Goal: Navigation & Orientation: Find specific page/section

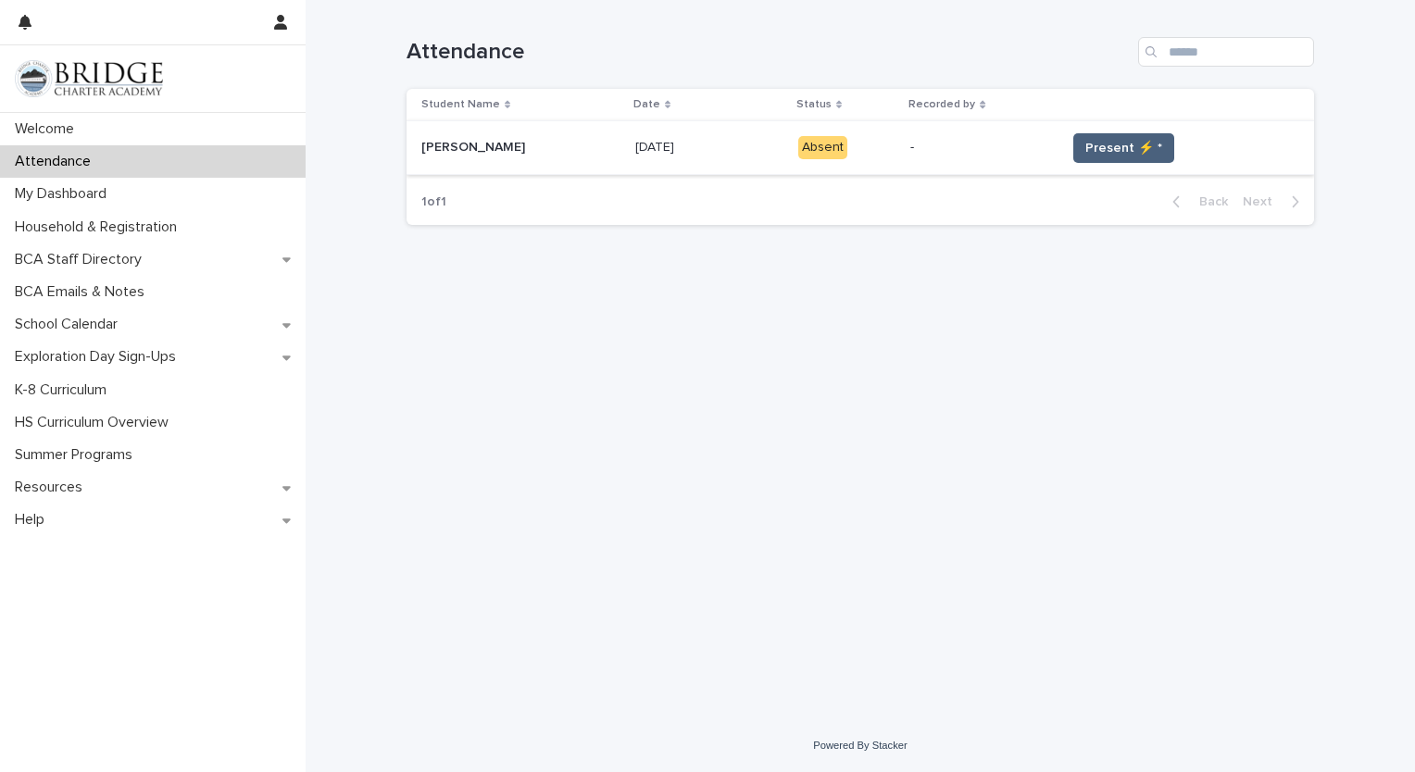
click at [1102, 149] on span "Present ⚡ *" at bounding box center [1124, 148] width 77 height 19
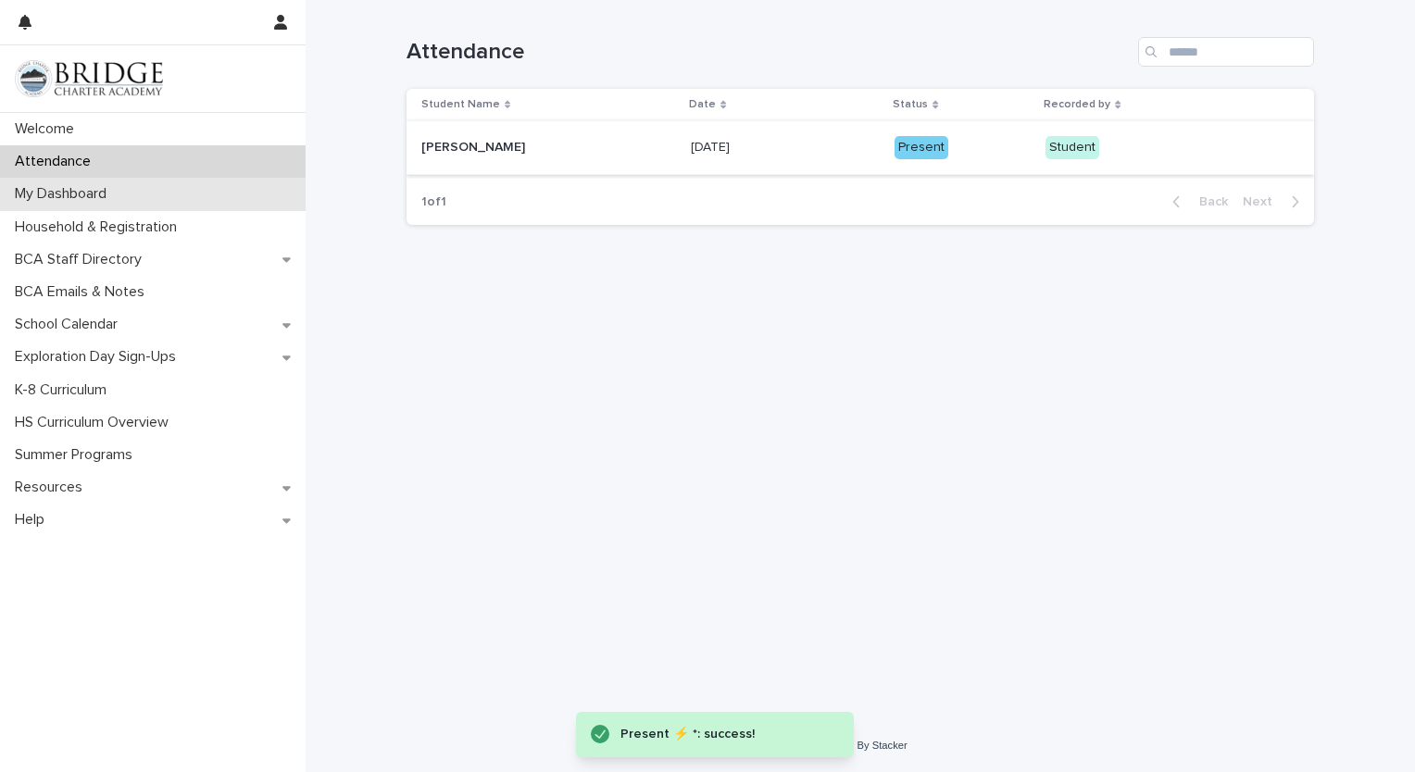
click at [113, 195] on p "My Dashboard" at bounding box center [64, 194] width 114 height 18
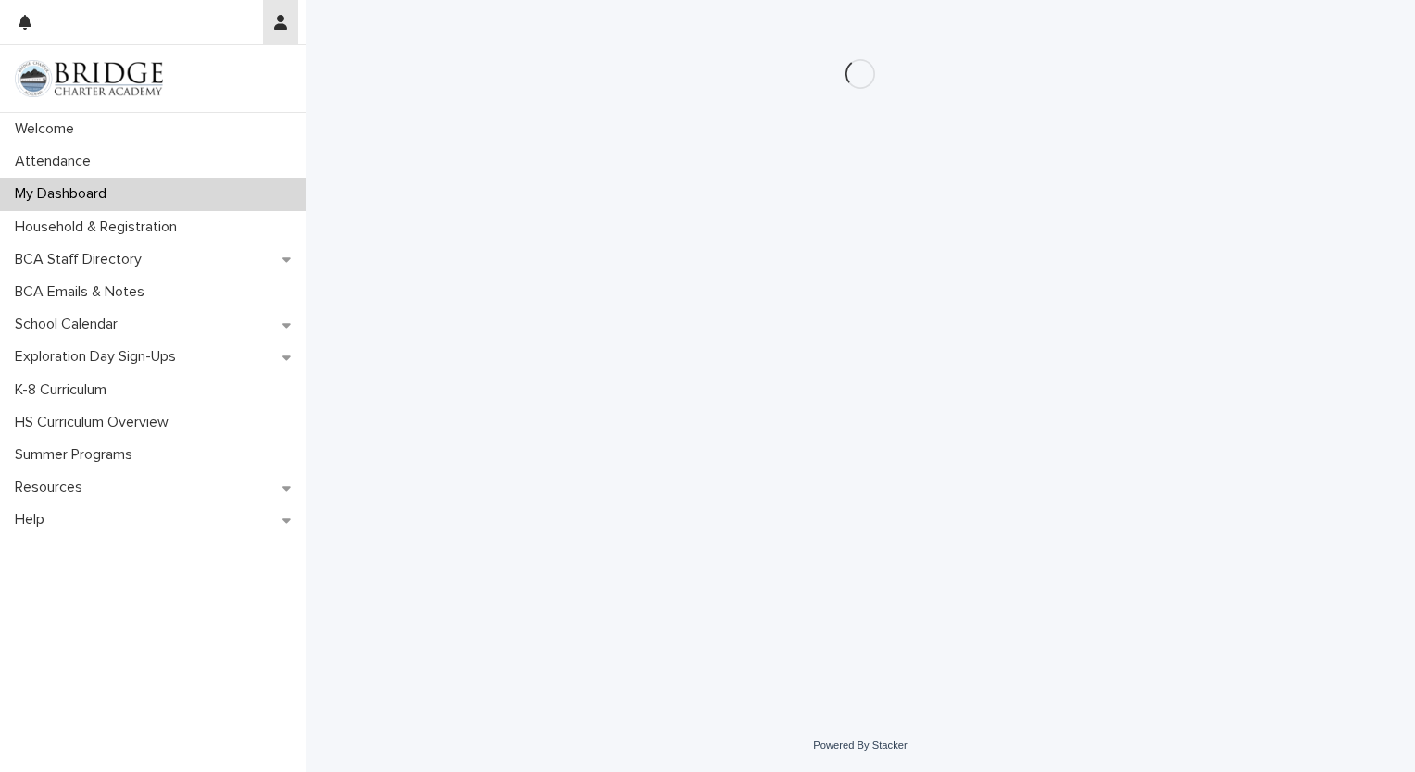
click at [286, 32] on button "button" at bounding box center [280, 22] width 35 height 44
click at [285, 32] on div at bounding box center [707, 386] width 1415 height 772
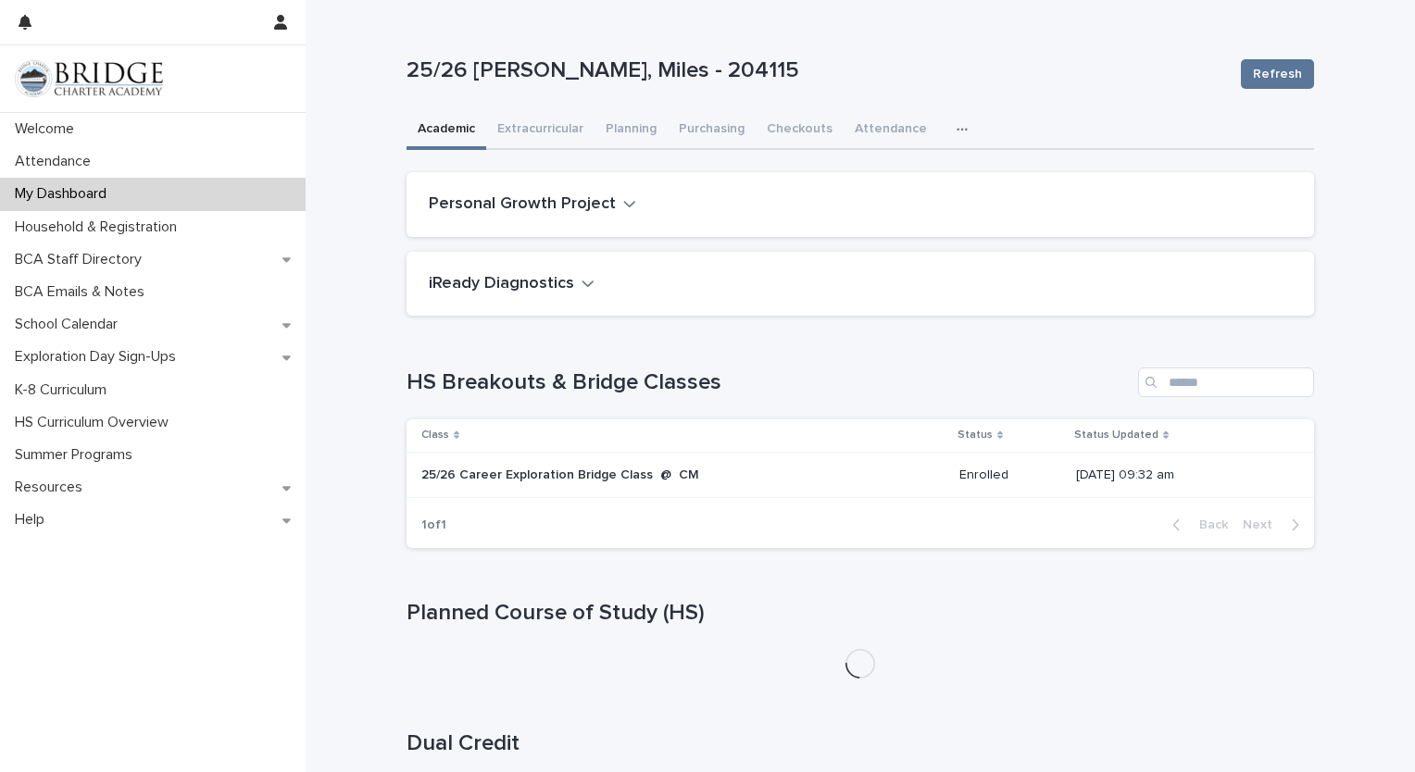
click at [559, 274] on h2 "iReady Diagnostics" at bounding box center [501, 284] width 145 height 20
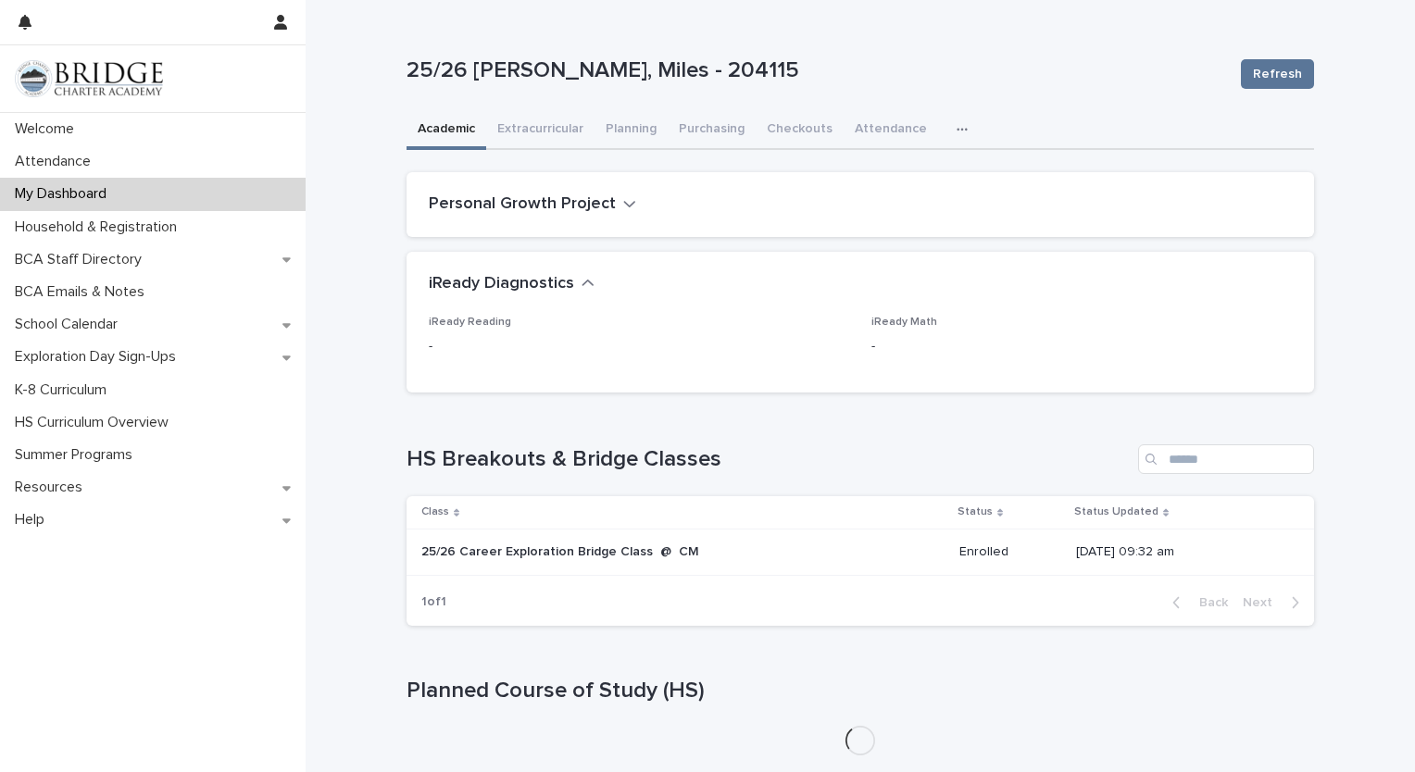
click at [582, 285] on icon "button" at bounding box center [588, 283] width 13 height 17
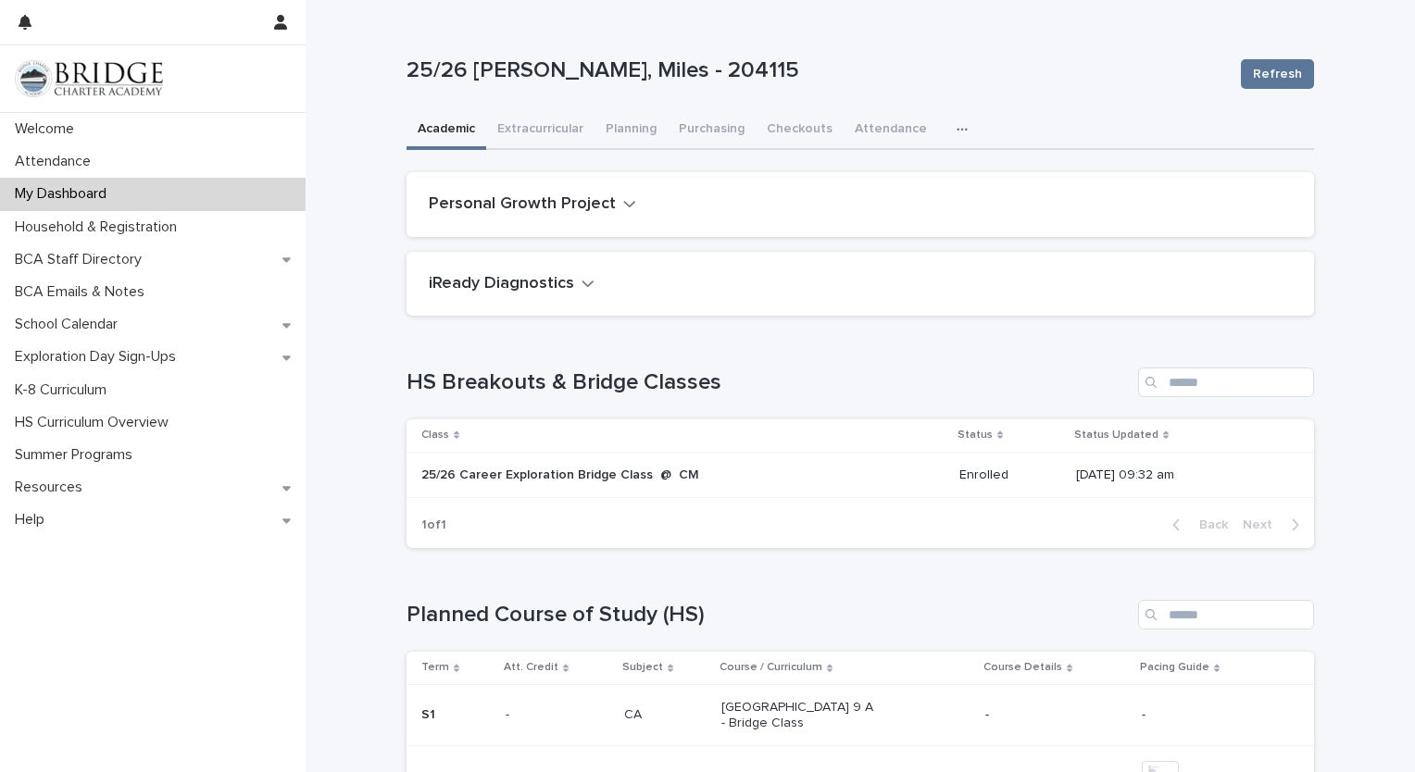
click at [960, 477] on p "Enrolled" at bounding box center [1010, 476] width 101 height 16
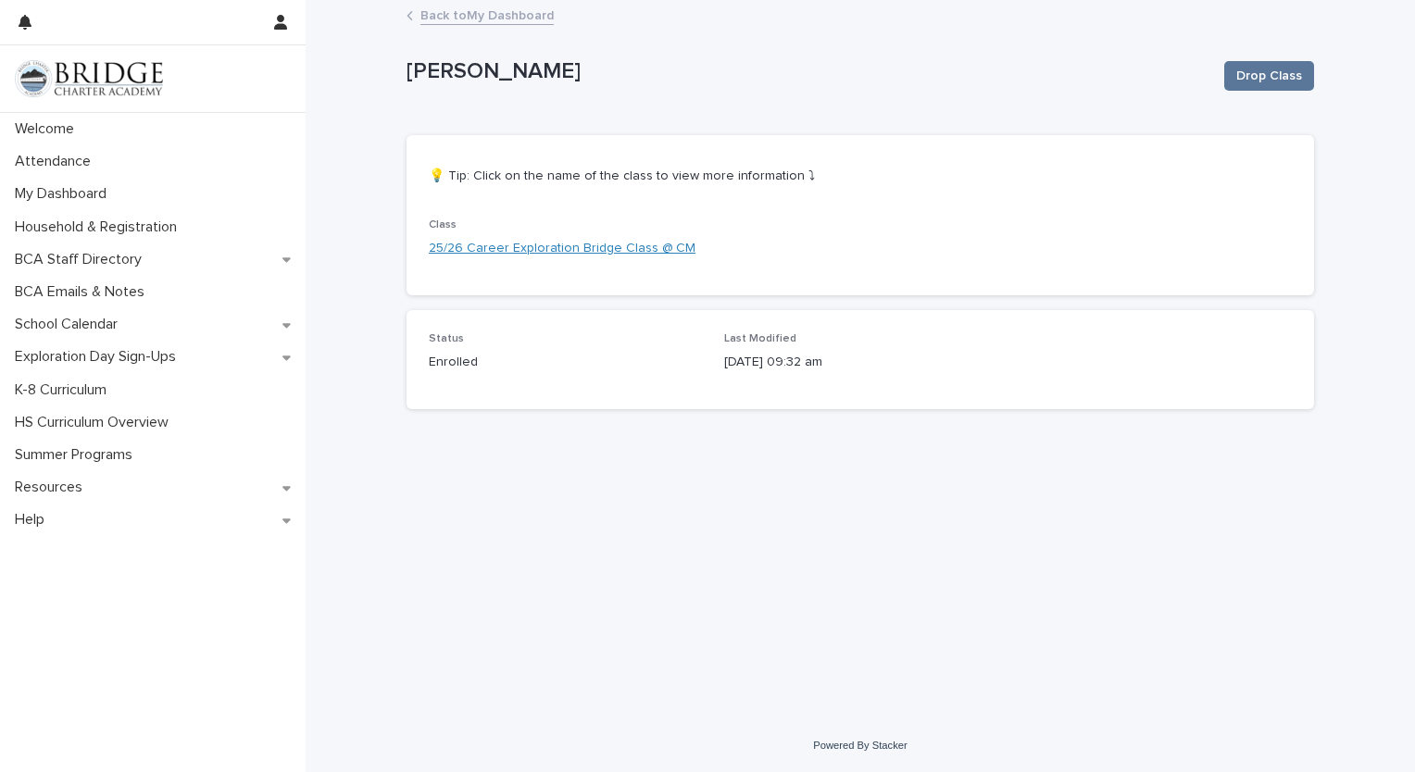
click at [597, 251] on link "25/26 Career Exploration Bridge Class @ CM" at bounding box center [562, 248] width 267 height 19
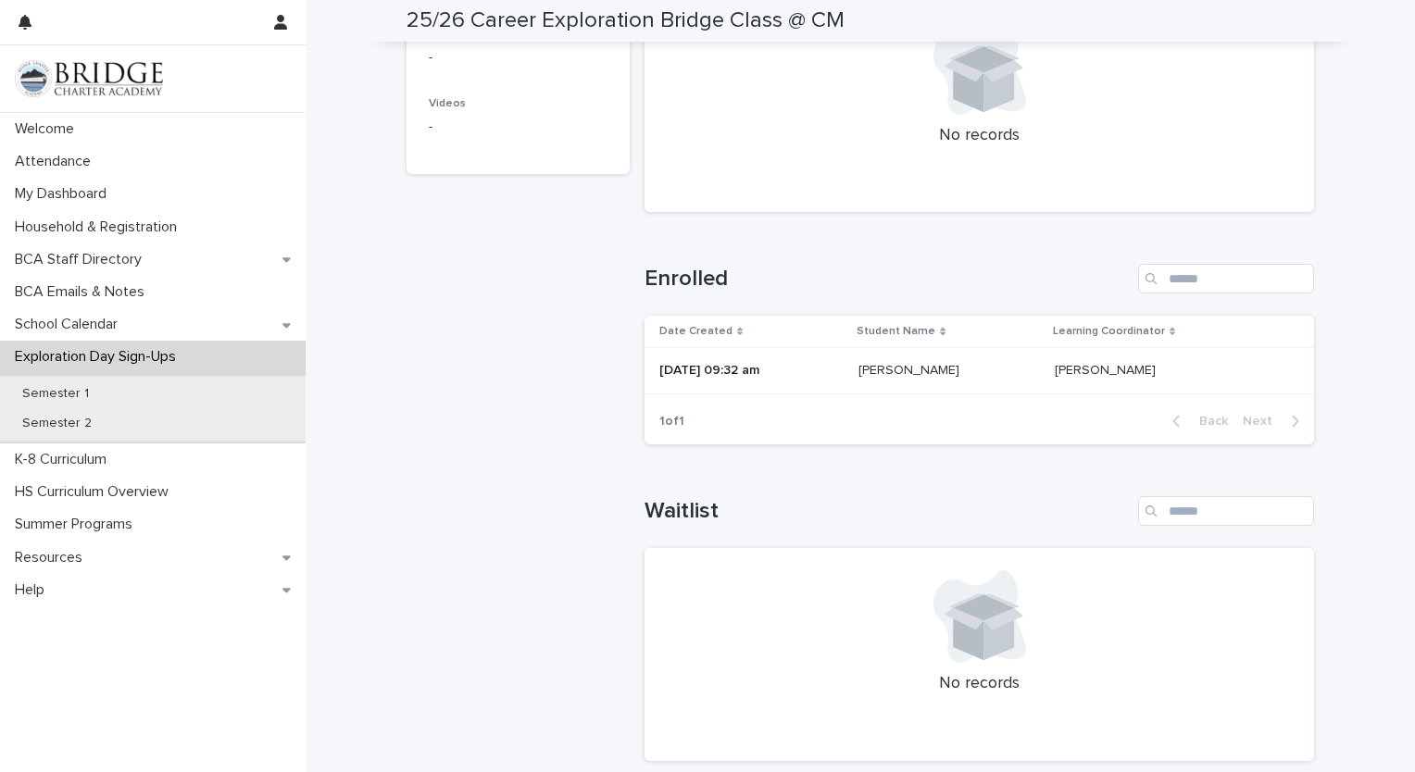
scroll to position [688, 0]
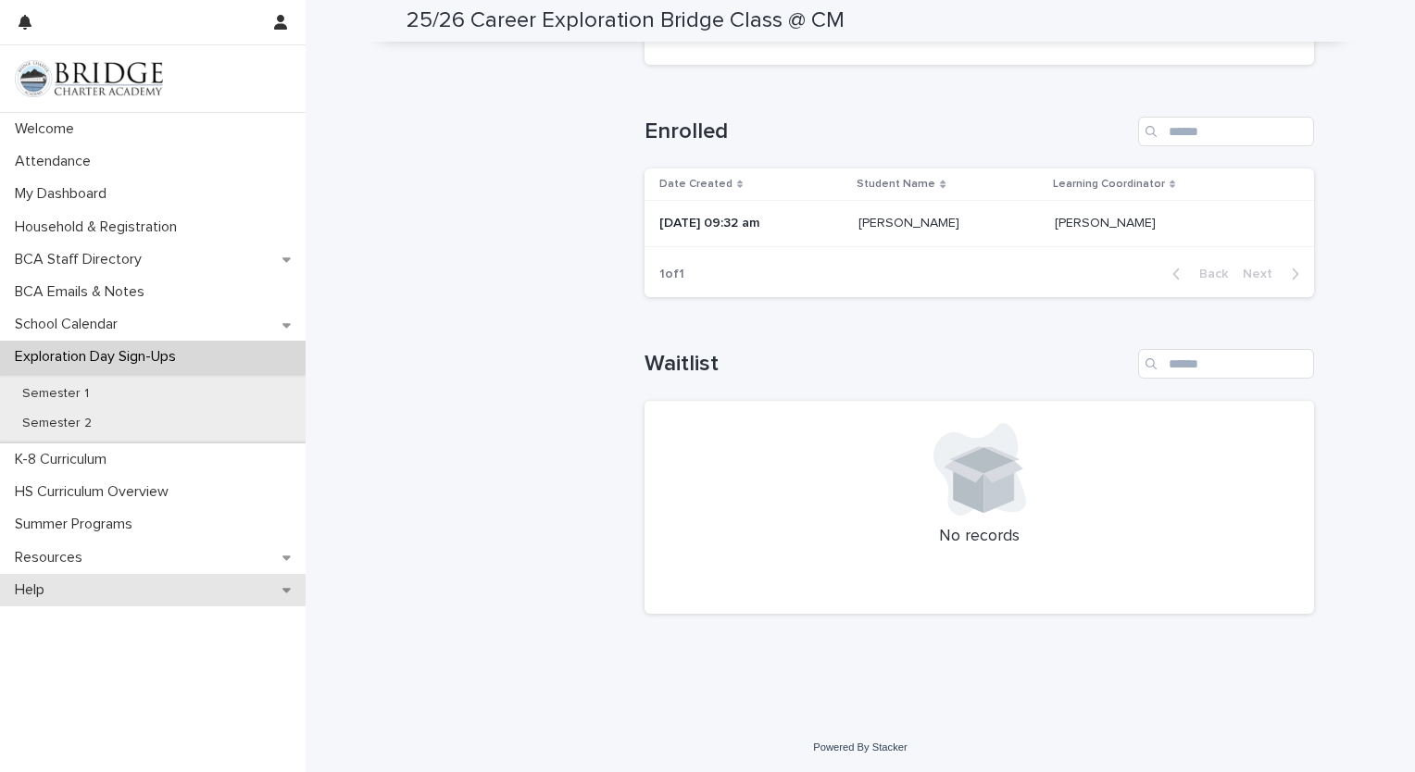
click at [131, 574] on div "Help" at bounding box center [153, 590] width 306 height 32
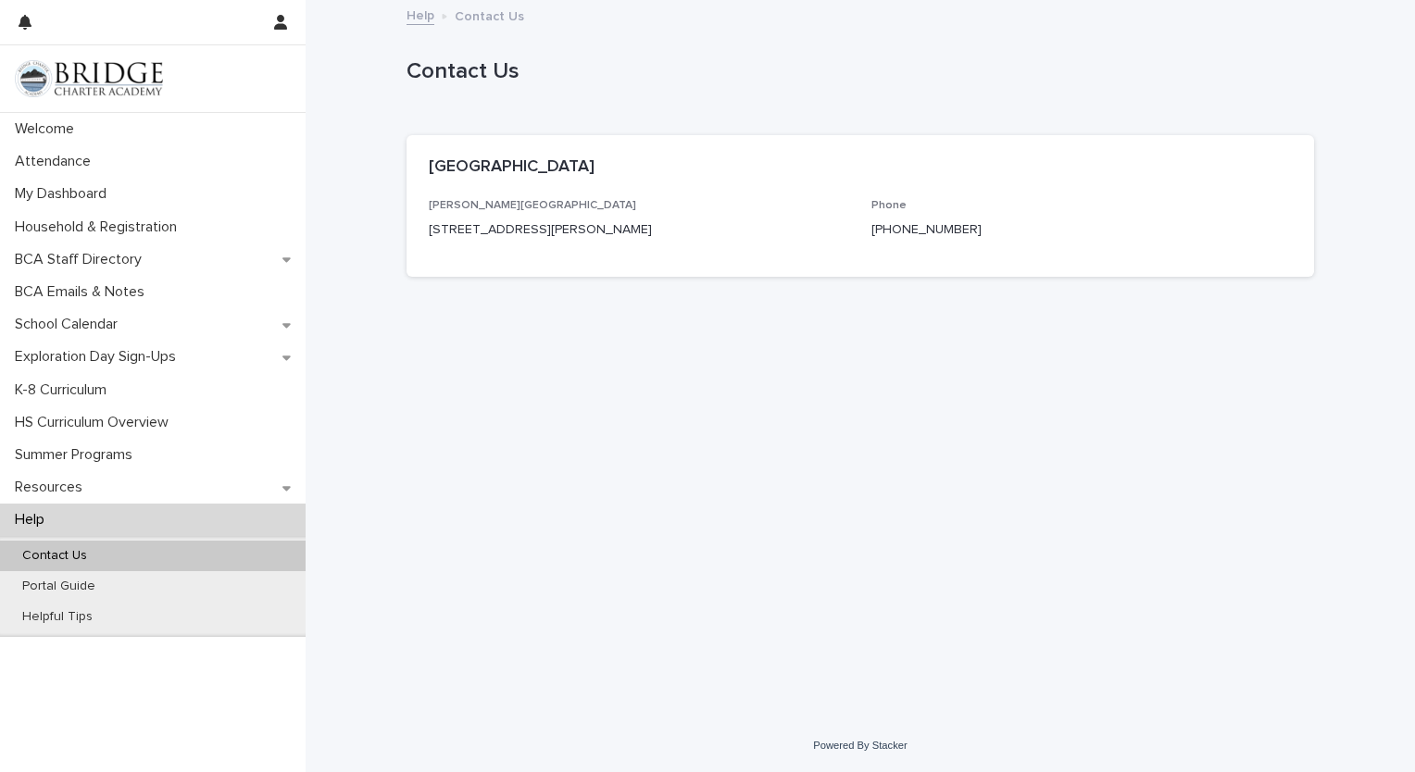
click at [116, 512] on div "Help" at bounding box center [153, 520] width 306 height 32
click at [113, 477] on div "Resources" at bounding box center [153, 487] width 306 height 32
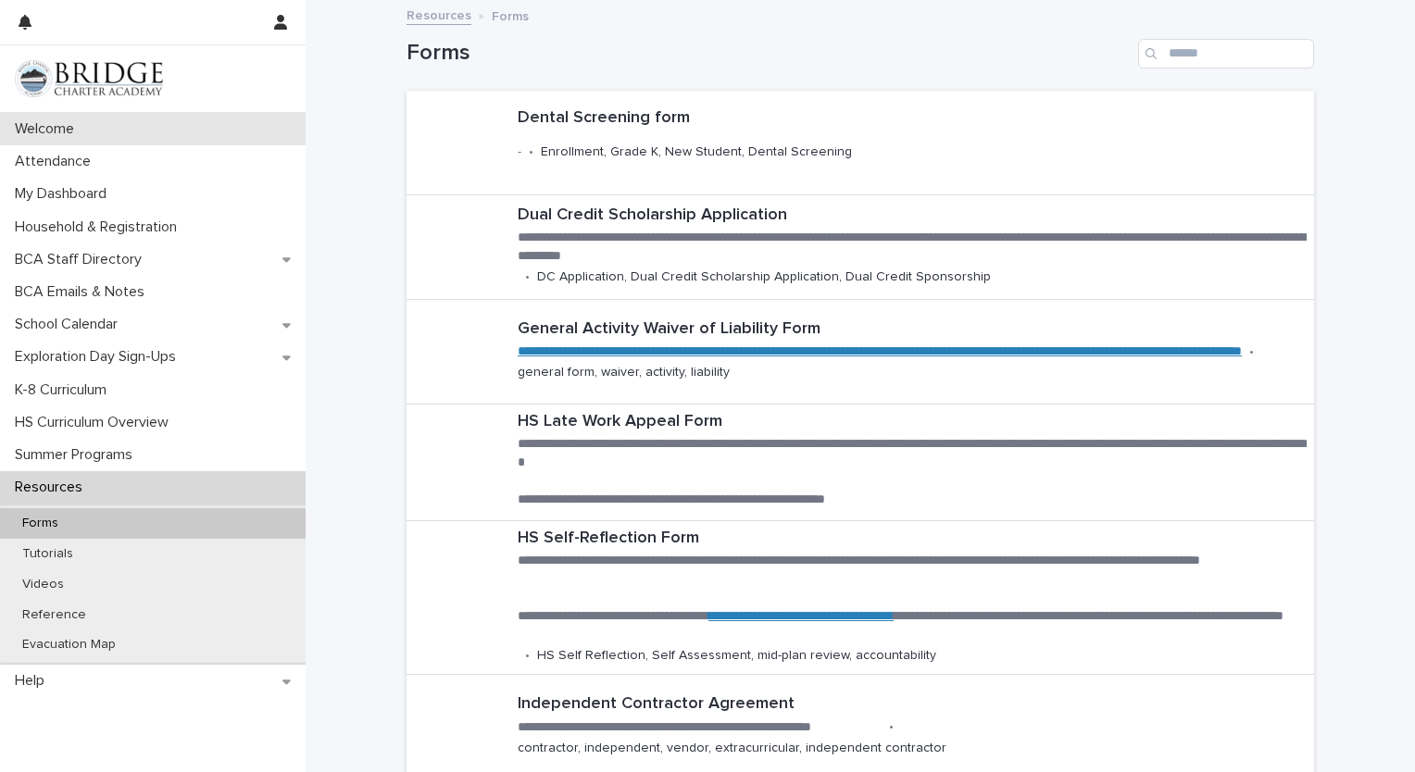
click at [166, 140] on div "Welcome" at bounding box center [153, 129] width 306 height 32
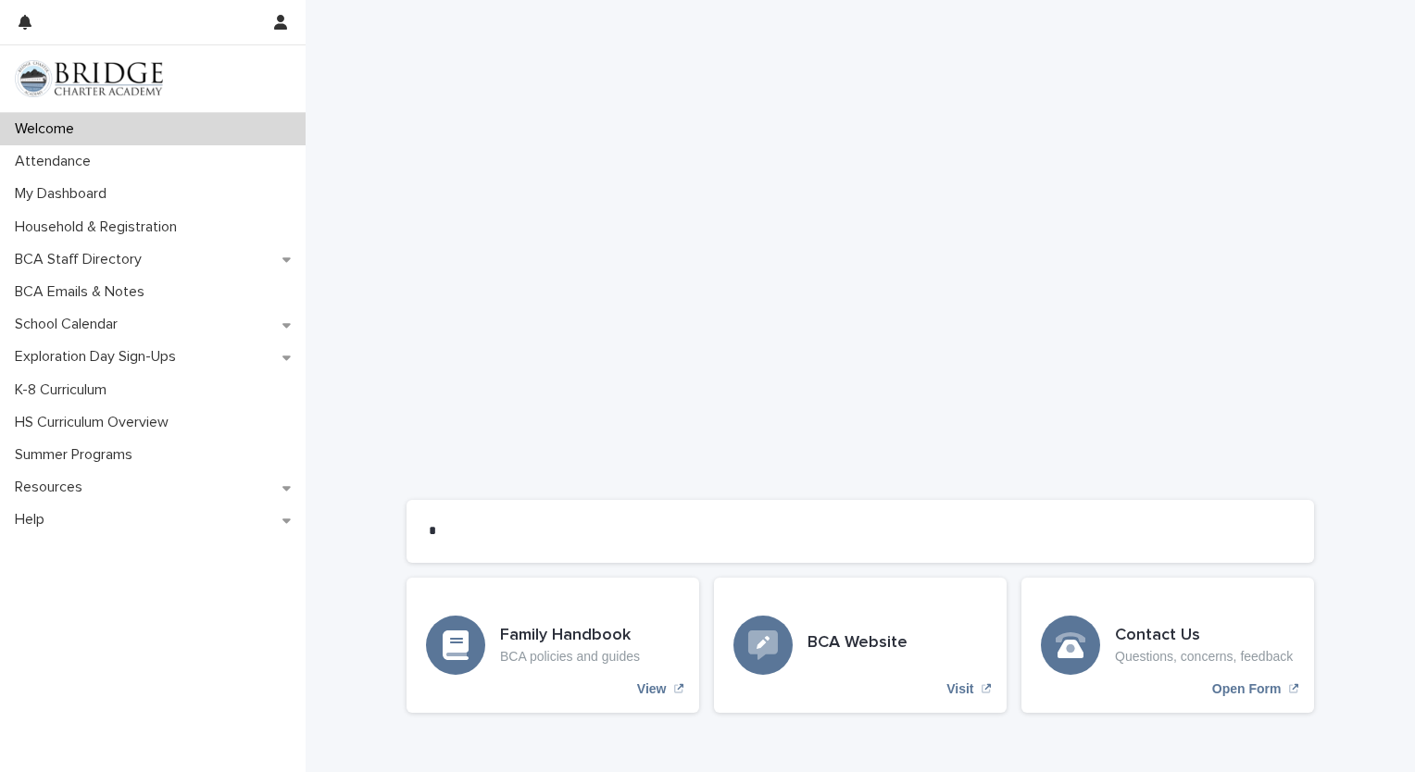
scroll to position [1359, 0]
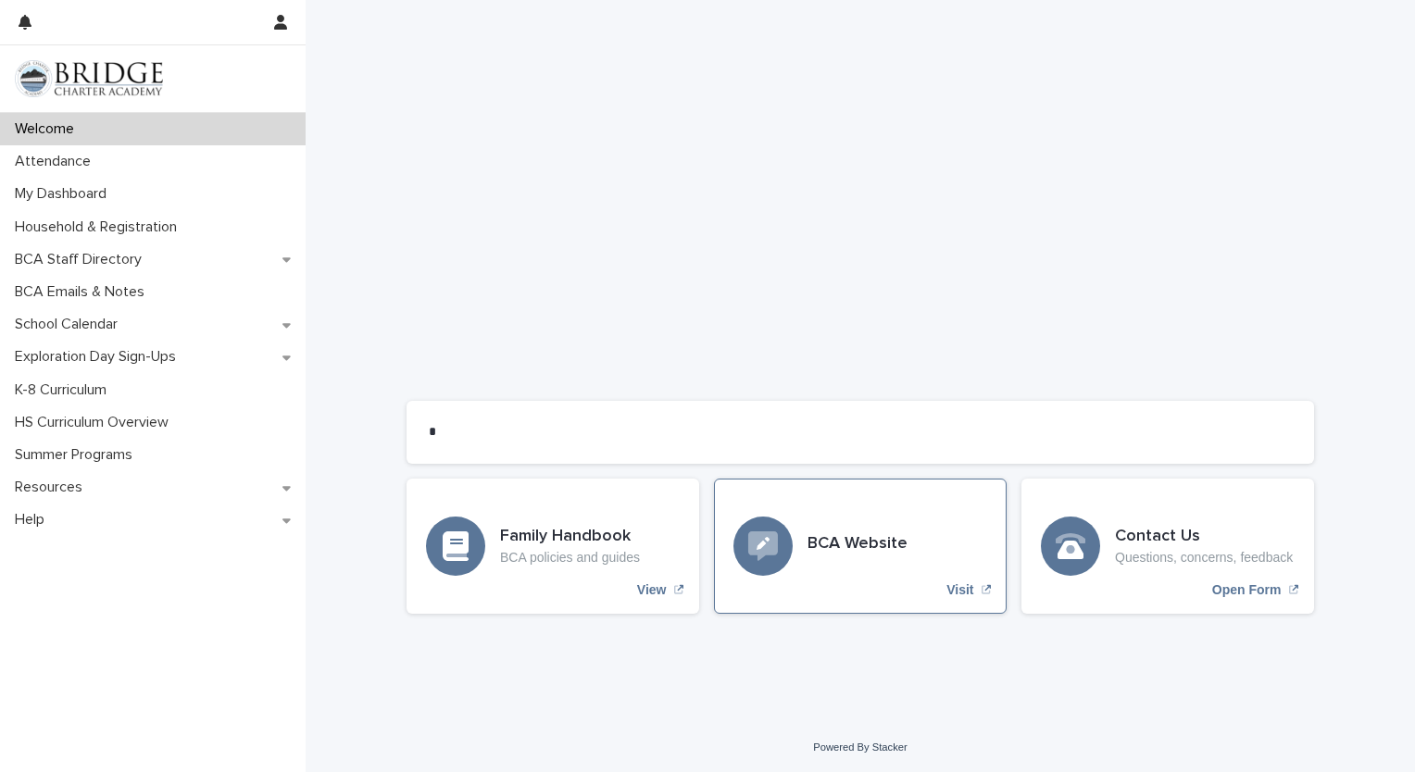
click at [914, 562] on div "BCA Website Visit" at bounding box center [860, 546] width 293 height 135
